Goal: Transaction & Acquisition: Purchase product/service

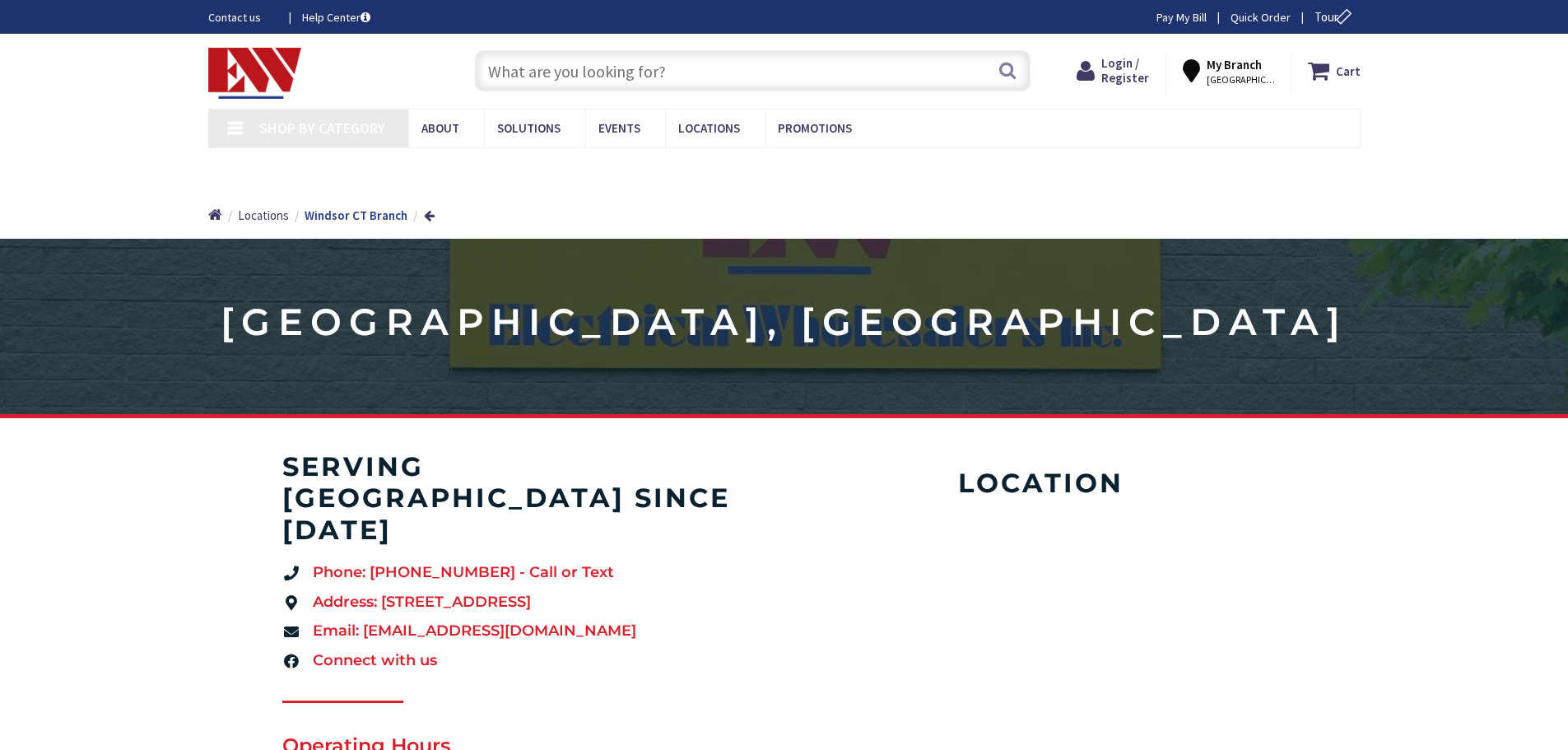
type input "[GEOGRAPHIC_DATA], [STREET_ADDRESS][PERSON_NAME]"
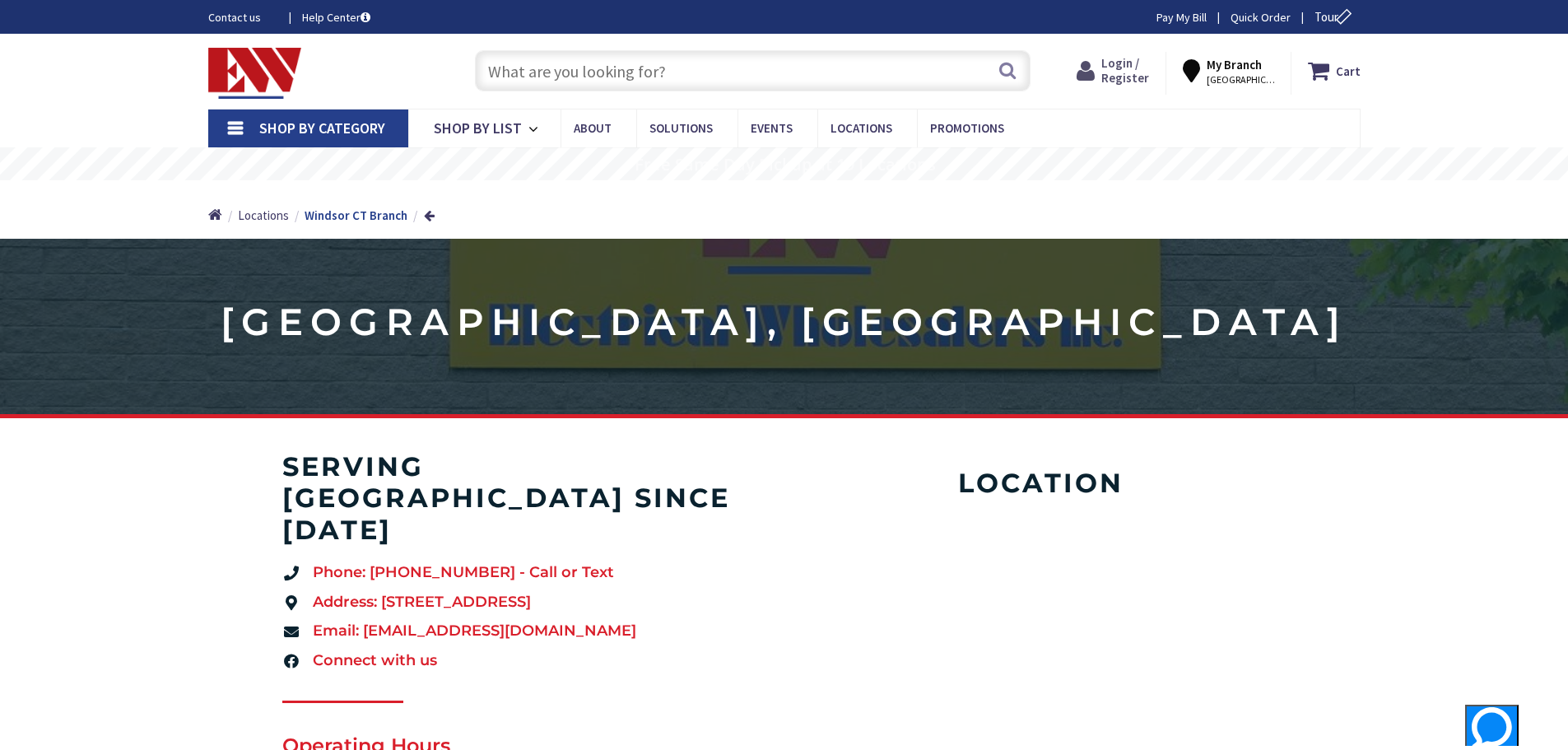
click at [1102, 61] on icon at bounding box center [1089, 71] width 25 height 30
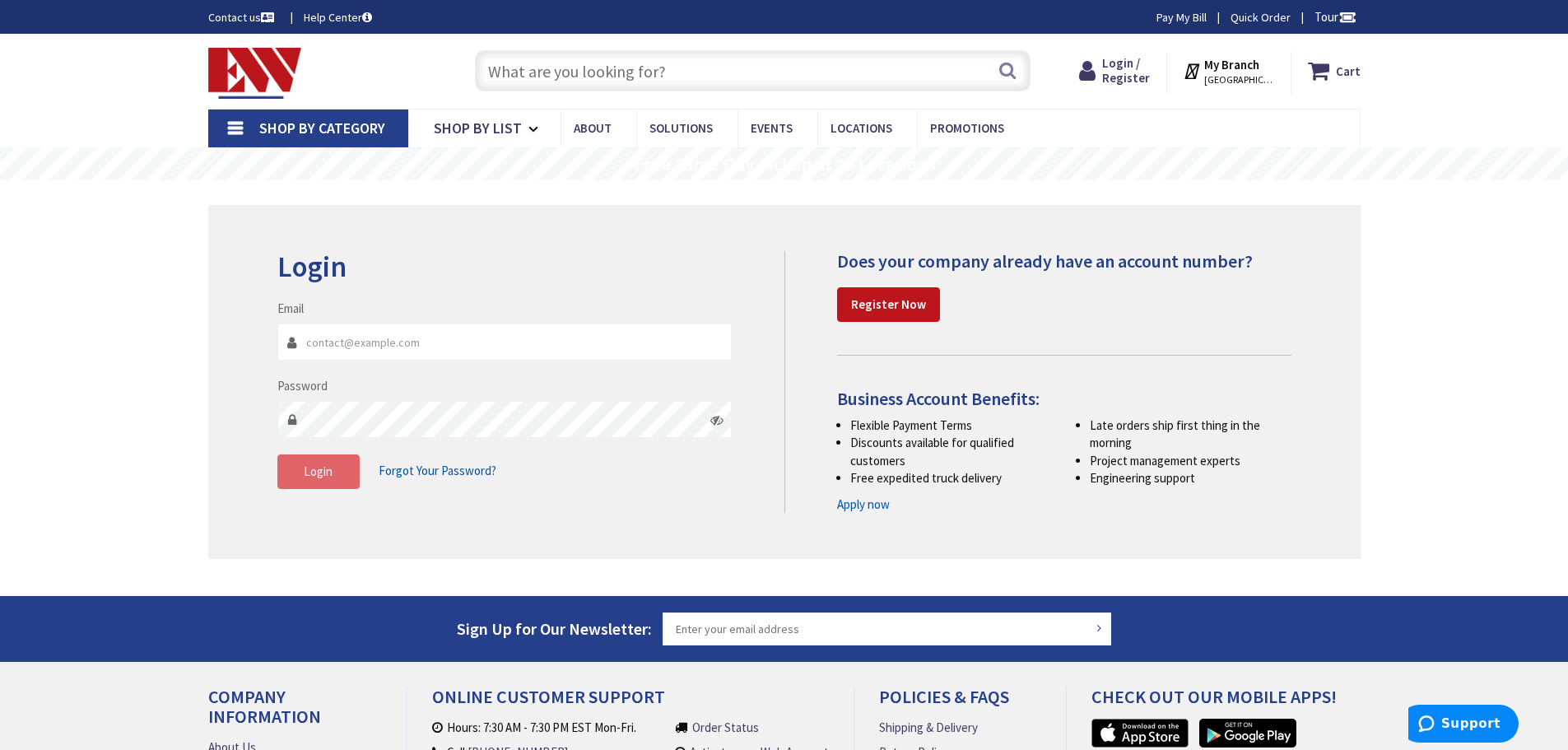
type input "[EMAIL_ADDRESS][DOMAIN_NAME]"
click at [355, 475] on button "Login" at bounding box center [318, 471] width 82 height 35
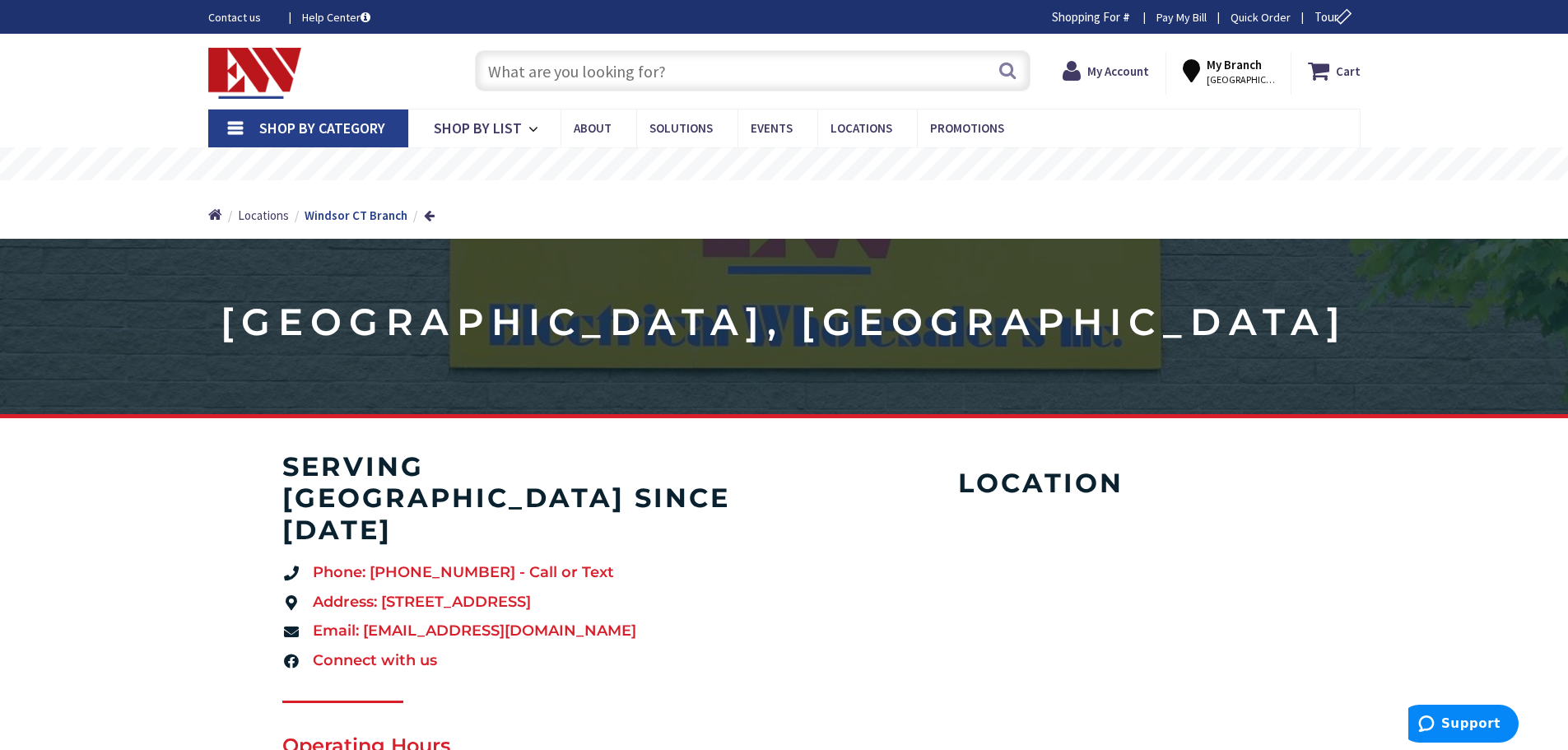
click at [620, 71] on input "text" at bounding box center [753, 71] width 555 height 42
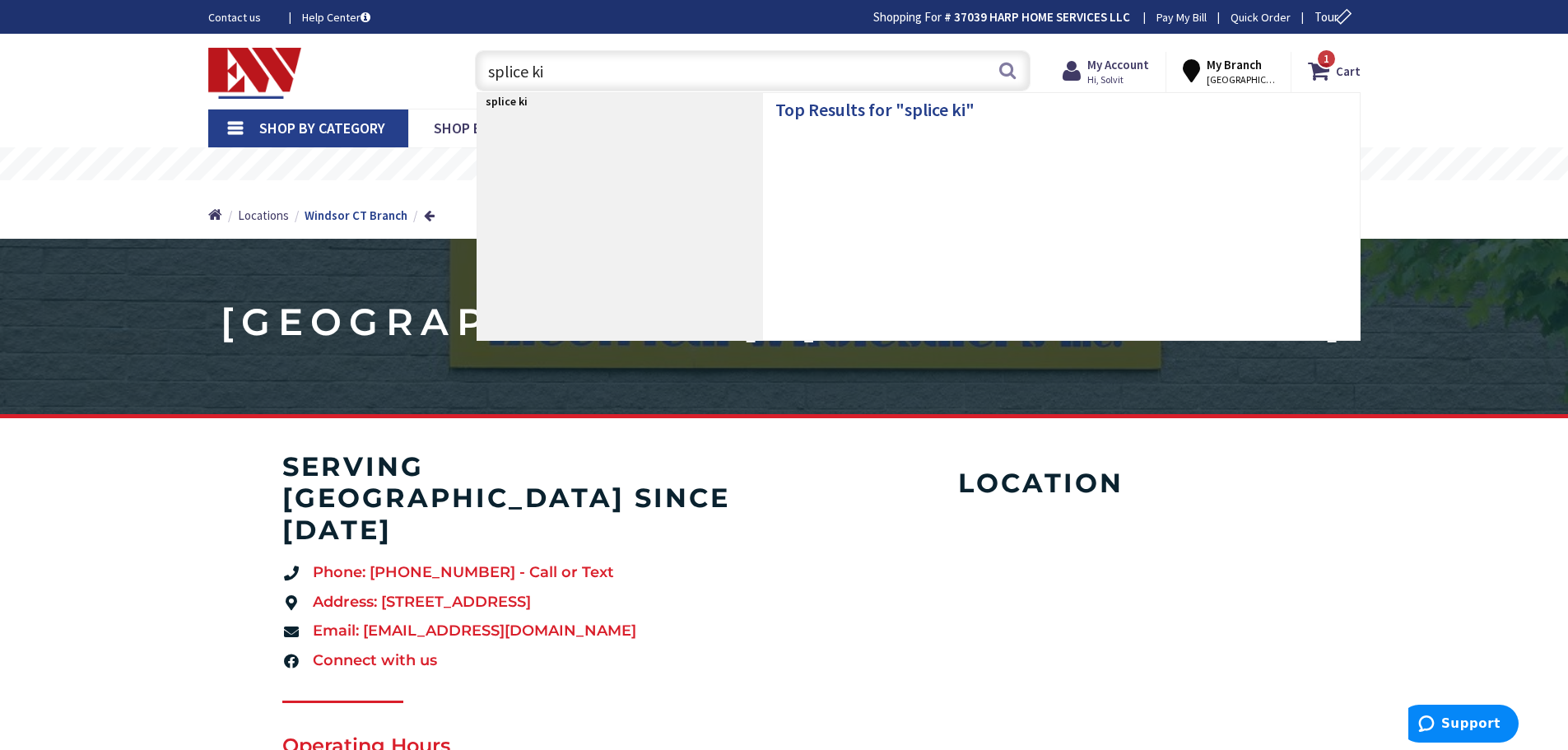
type input "splice kit"
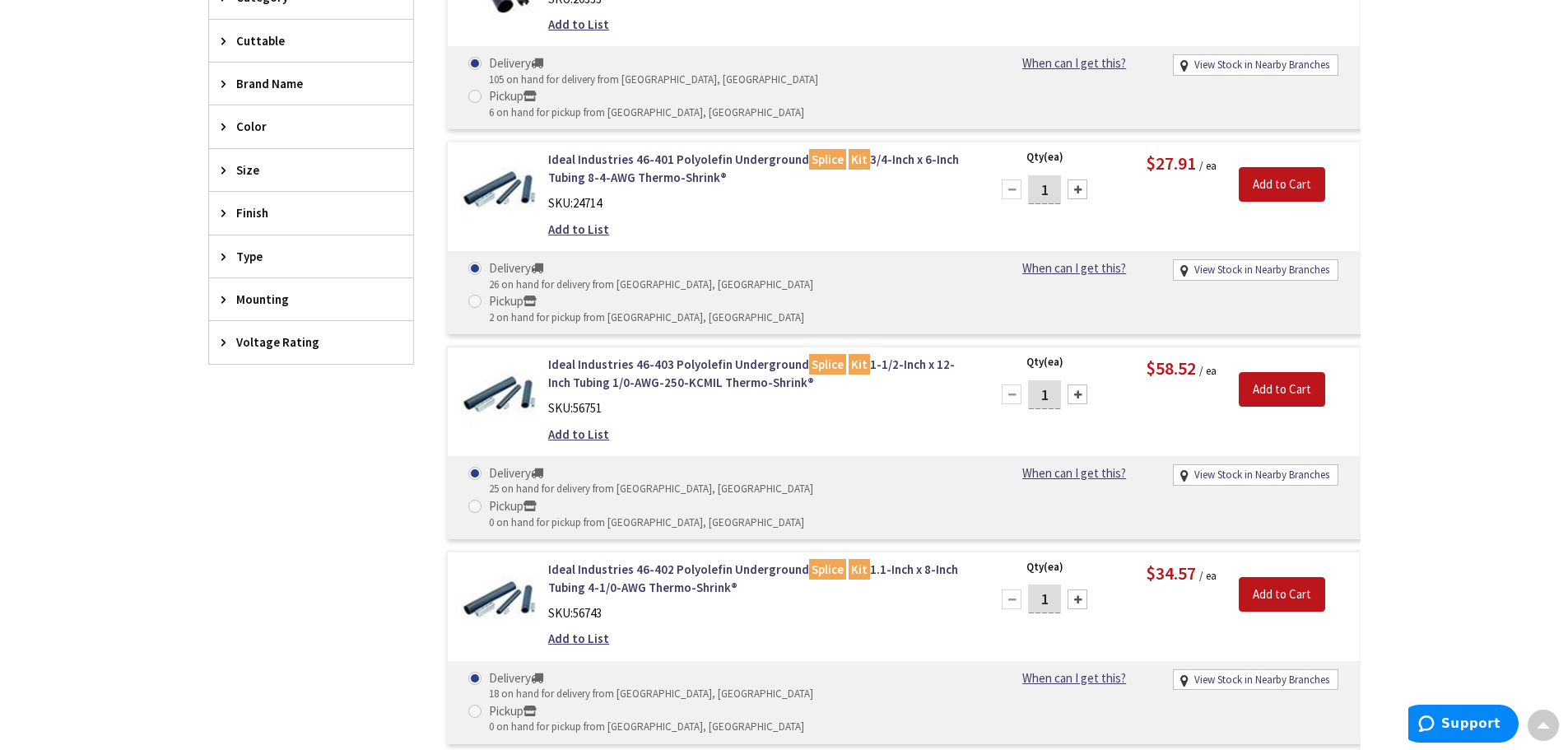
scroll to position [414, 0]
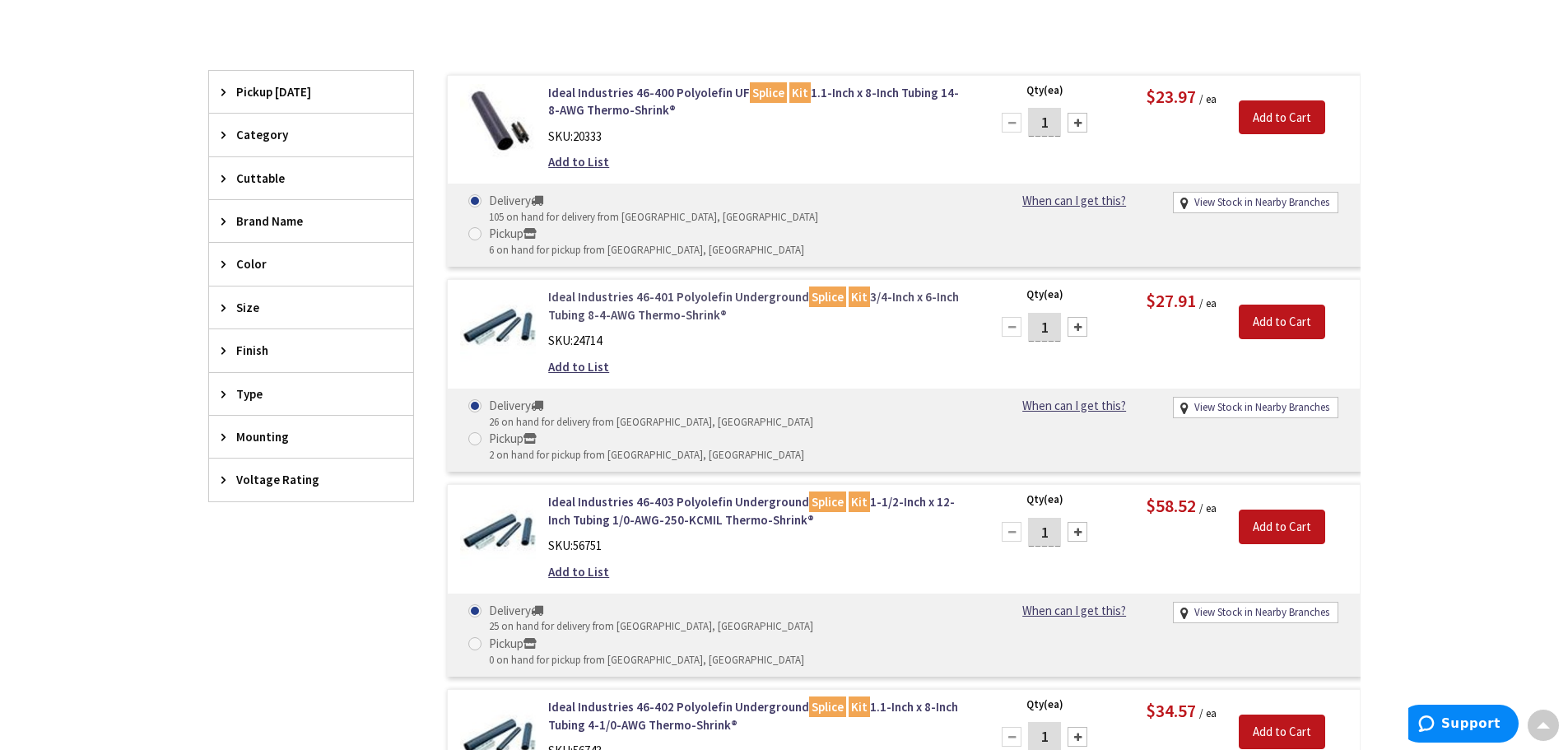
click at [654, 289] on link "Ideal Industries 46-401 Polyolefin Underground Splice Kit 3/4-Inch x 6-Inch Tub…" at bounding box center [758, 306] width 419 height 36
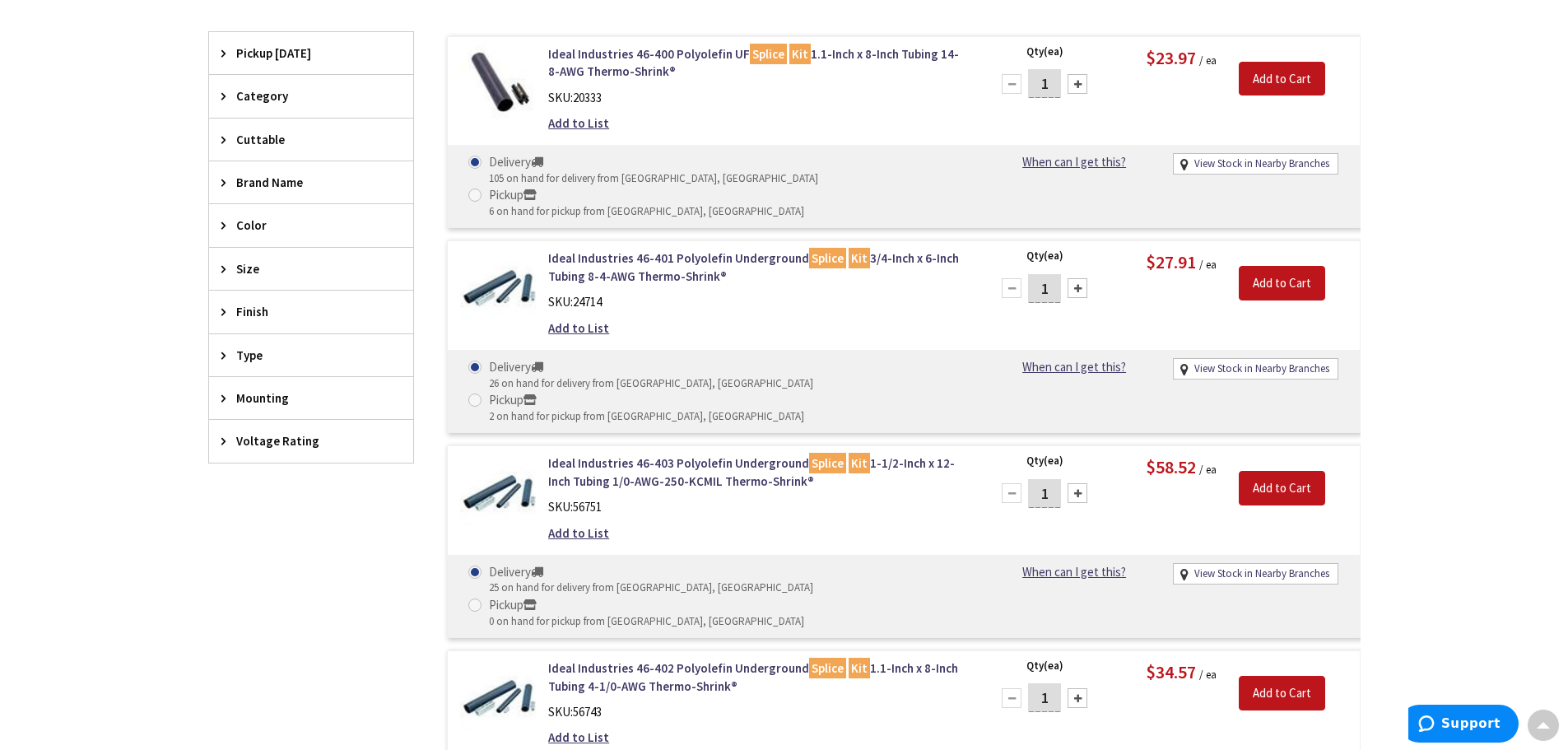
scroll to position [414, 0]
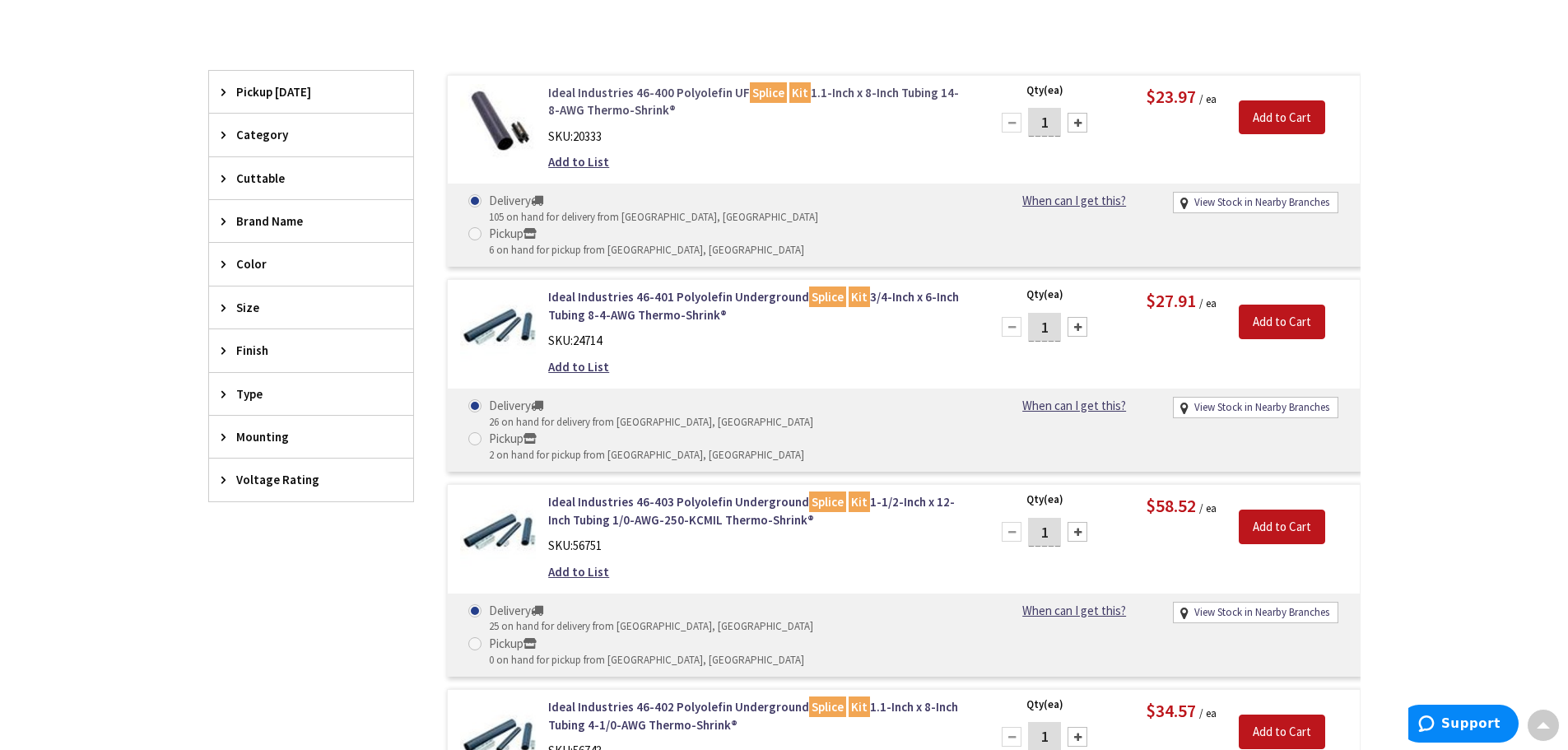
click at [637, 93] on link "Ideal Industries 46-400 Polyolefin UF Splice Kit 1.1-Inch x 8-Inch Tubing 14-8-…" at bounding box center [758, 102] width 419 height 36
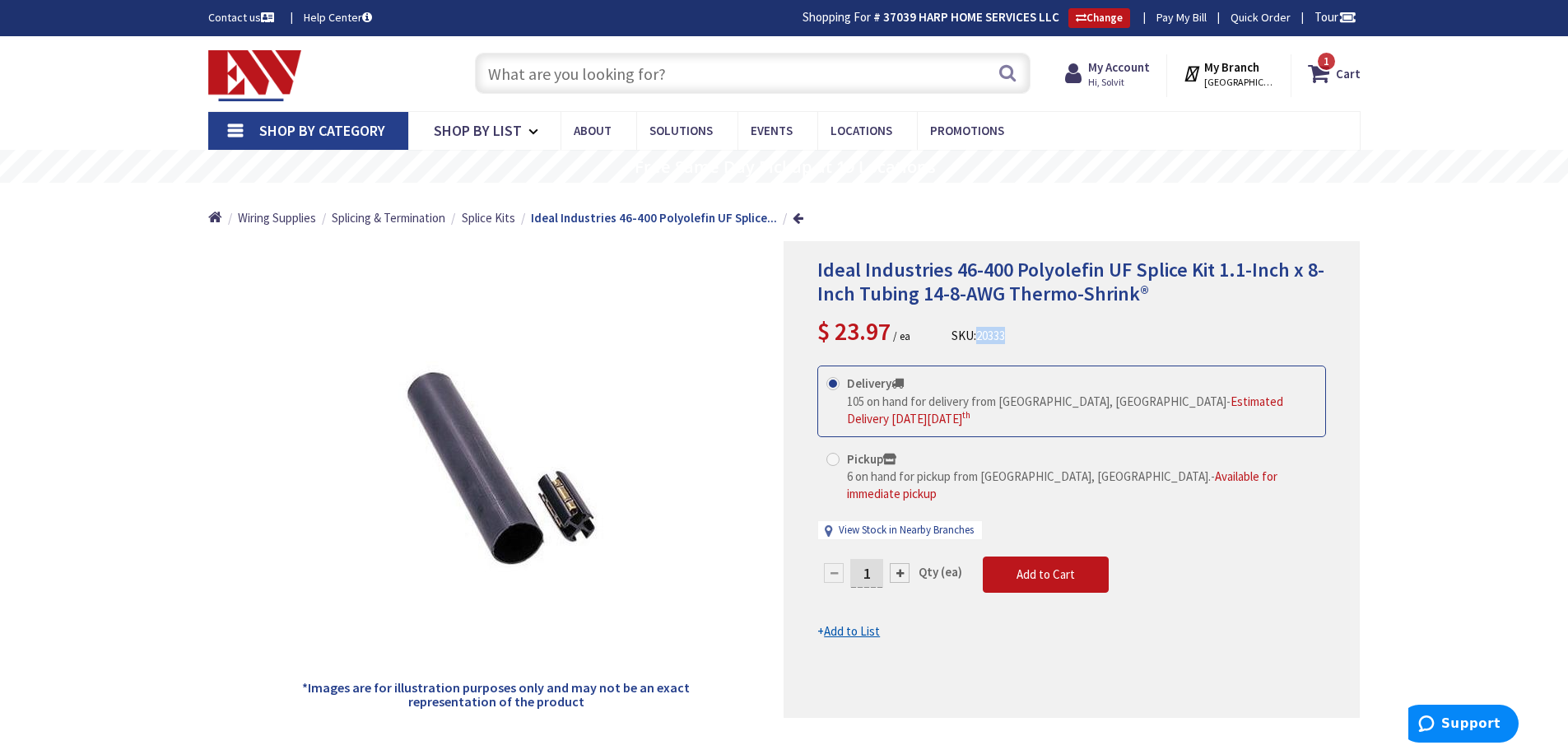
drag, startPoint x: 981, startPoint y: 334, endPoint x: 1010, endPoint y: 335, distance: 29.0
click at [1005, 335] on span "20333" at bounding box center [990, 336] width 29 height 16
